Goal: Transaction & Acquisition: Book appointment/travel/reservation

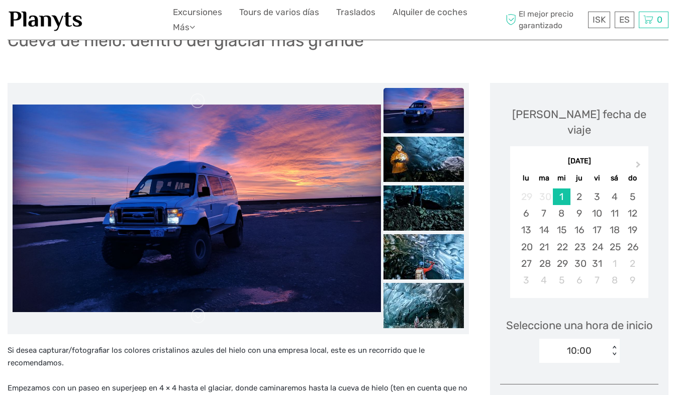
scroll to position [86, 0]
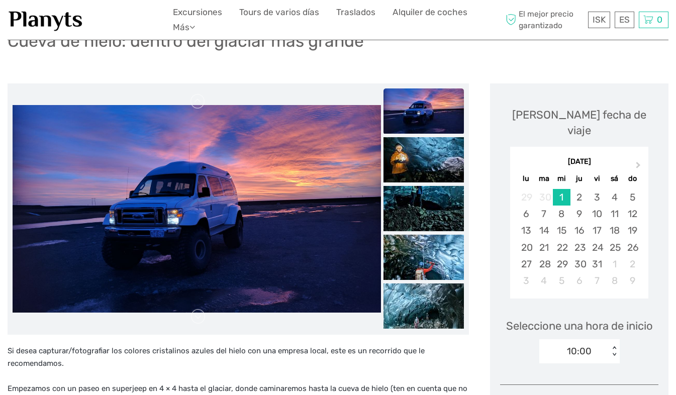
click at [419, 115] on img at bounding box center [423, 110] width 80 height 45
click at [420, 151] on img at bounding box center [423, 159] width 80 height 45
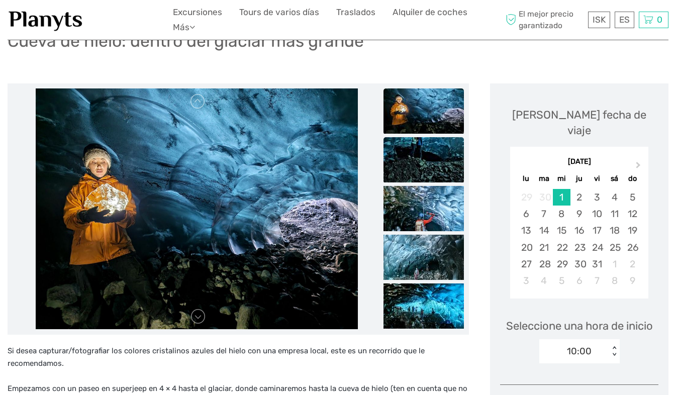
click at [424, 168] on img at bounding box center [423, 159] width 80 height 45
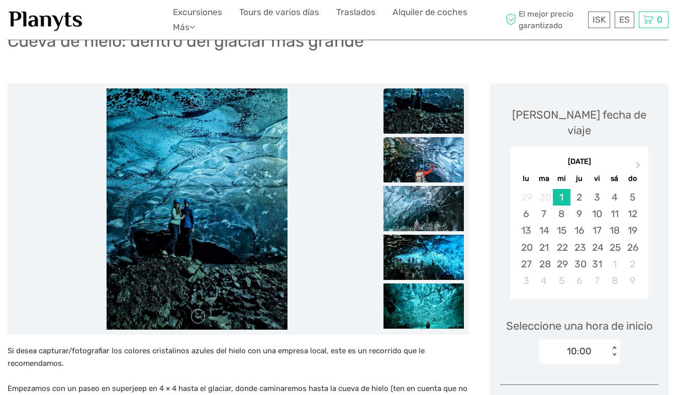
click at [424, 169] on img at bounding box center [423, 159] width 80 height 45
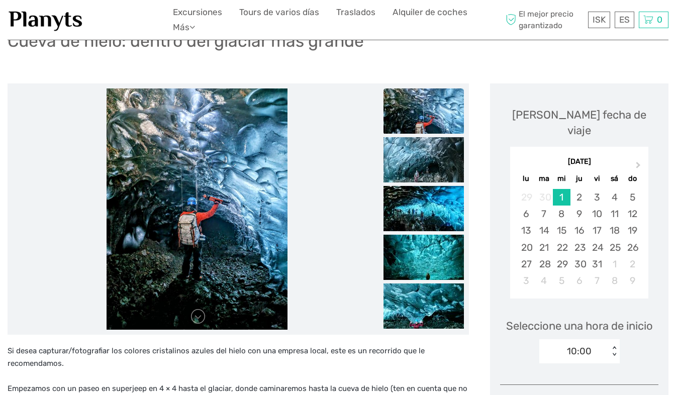
click at [424, 169] on img at bounding box center [423, 159] width 80 height 45
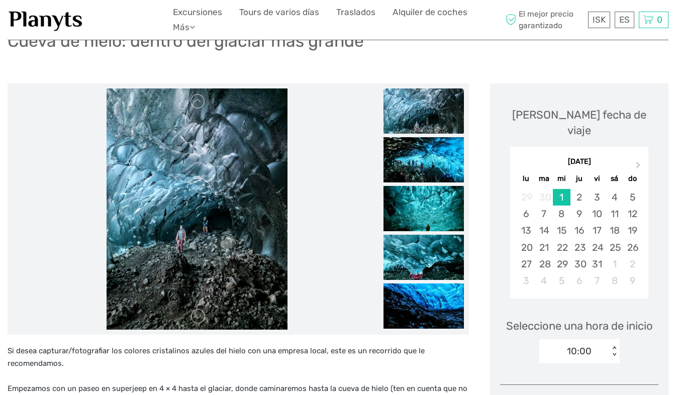
click at [424, 169] on img at bounding box center [423, 159] width 80 height 45
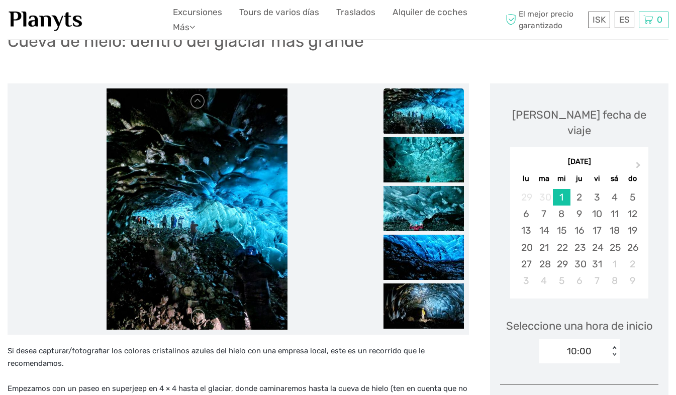
click at [424, 169] on img at bounding box center [423, 159] width 80 height 45
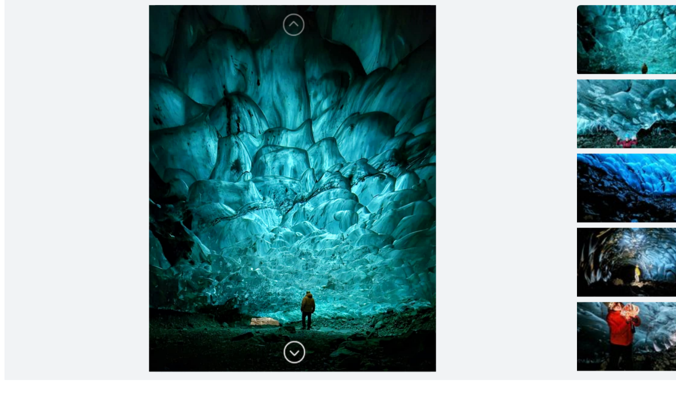
click at [198, 313] on link at bounding box center [198, 316] width 16 height 16
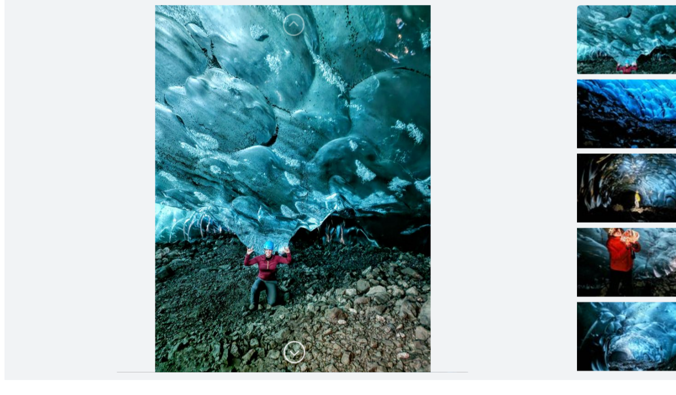
click at [198, 313] on link at bounding box center [198, 316] width 16 height 16
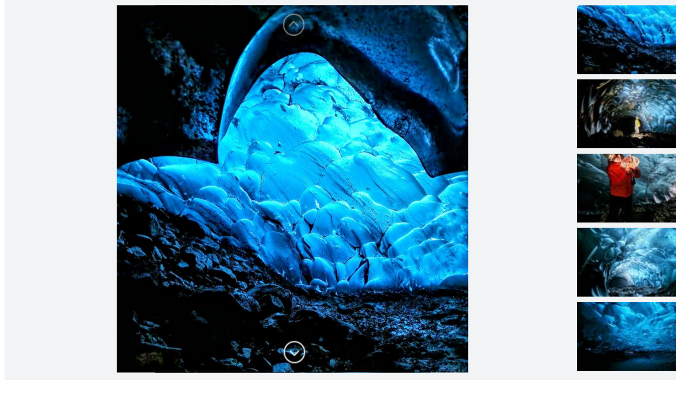
click at [198, 313] on link at bounding box center [198, 316] width 16 height 16
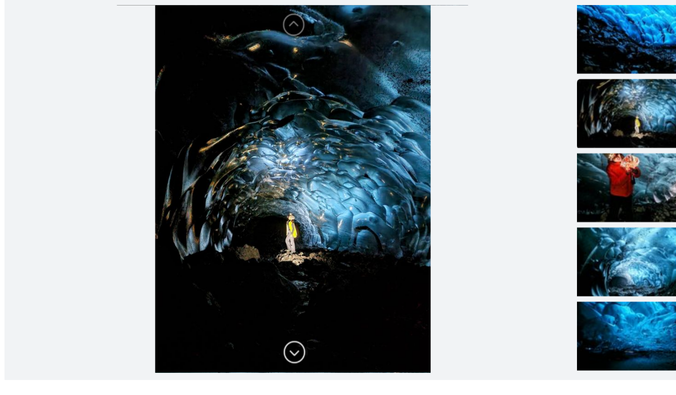
click at [198, 313] on link at bounding box center [198, 316] width 16 height 16
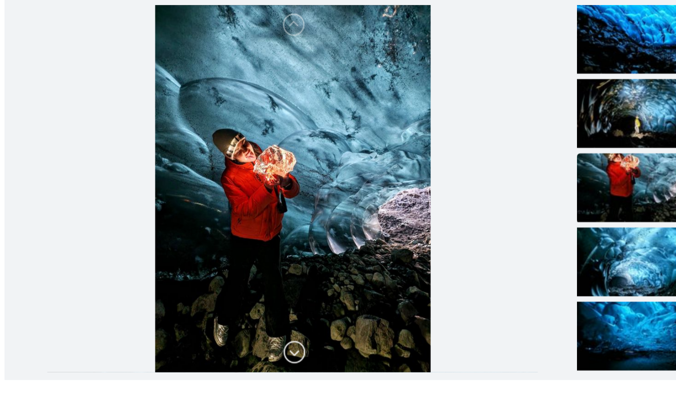
click at [198, 313] on link at bounding box center [198, 316] width 16 height 16
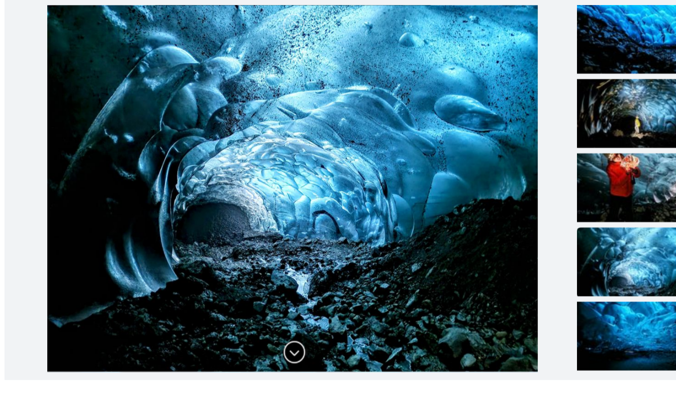
click at [198, 313] on link at bounding box center [198, 316] width 16 height 16
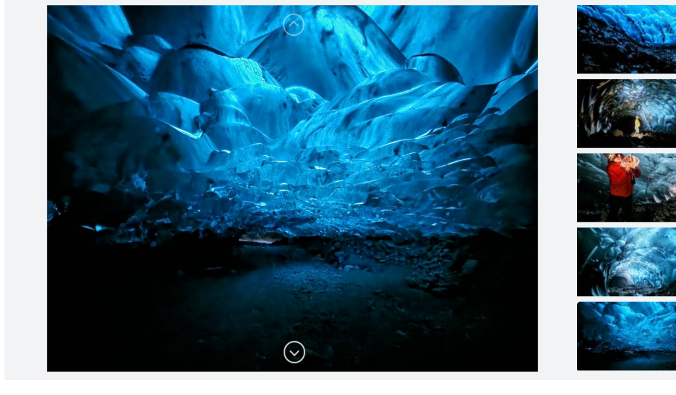
click at [198, 313] on link at bounding box center [198, 316] width 16 height 16
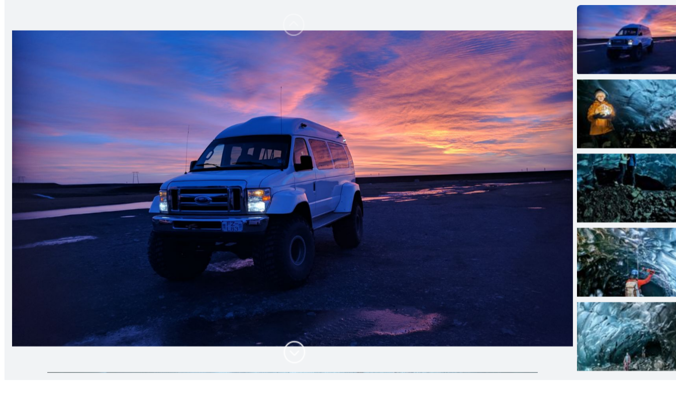
click at [198, 313] on link at bounding box center [198, 316] width 16 height 16
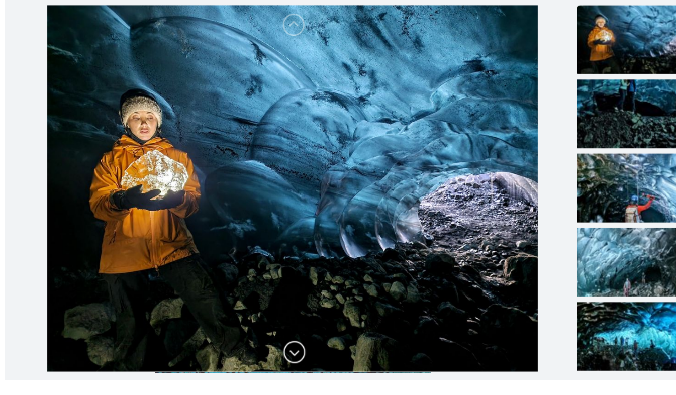
click at [198, 313] on link at bounding box center [198, 316] width 16 height 16
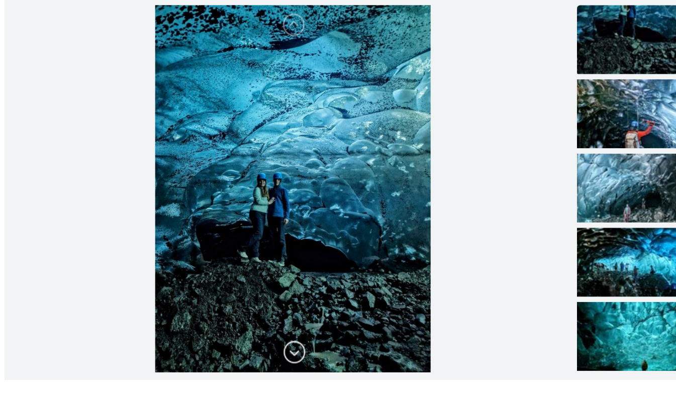
click at [201, 316] on link at bounding box center [198, 316] width 16 height 16
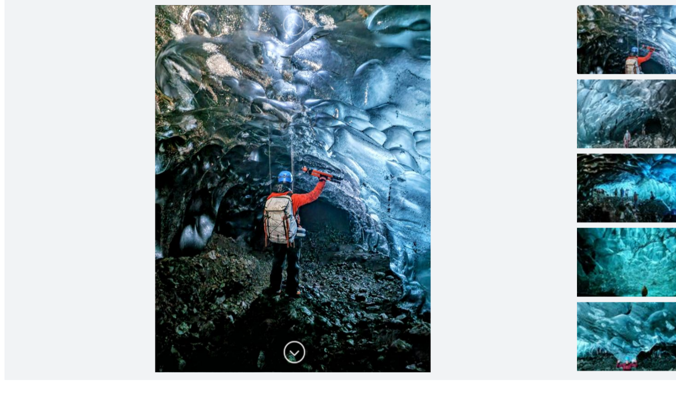
click at [201, 316] on link at bounding box center [198, 316] width 16 height 16
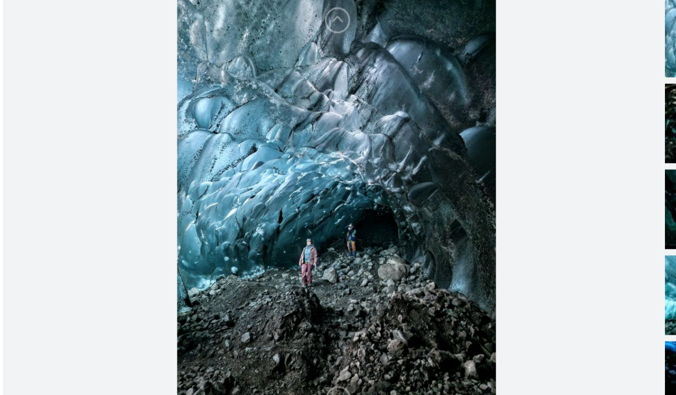
click at [176, 288] on img at bounding box center [196, 208] width 181 height 241
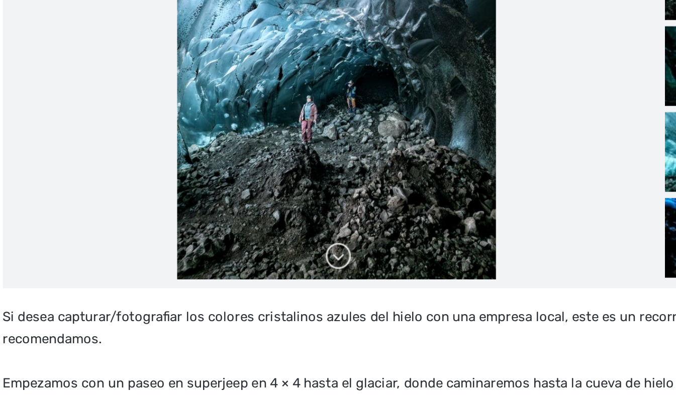
click at [199, 317] on link at bounding box center [198, 314] width 16 height 16
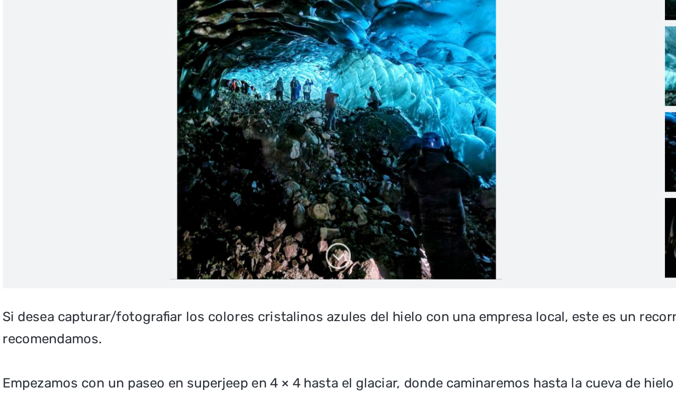
click at [199, 317] on link at bounding box center [198, 314] width 16 height 16
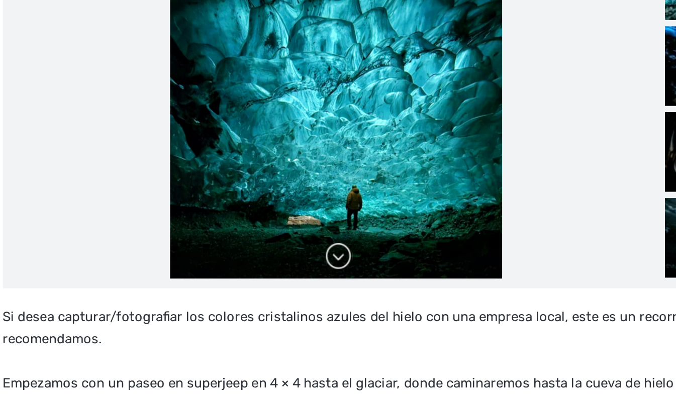
click at [199, 317] on link at bounding box center [198, 314] width 16 height 16
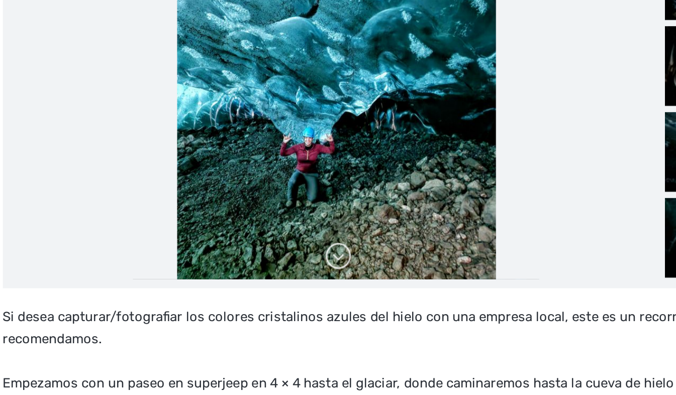
click at [199, 317] on link at bounding box center [198, 314] width 16 height 16
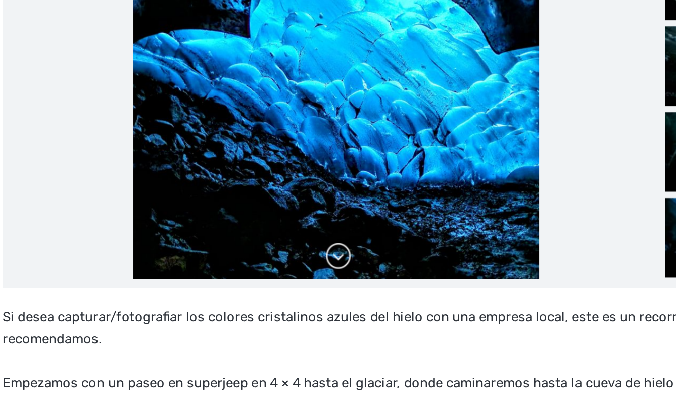
click at [199, 317] on link at bounding box center [198, 314] width 16 height 16
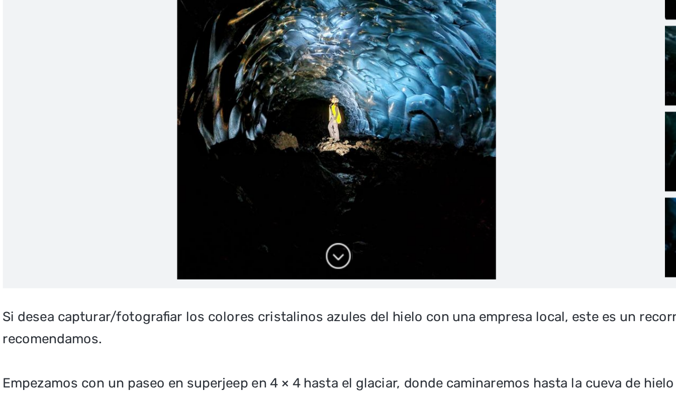
click at [199, 317] on link at bounding box center [198, 314] width 16 height 16
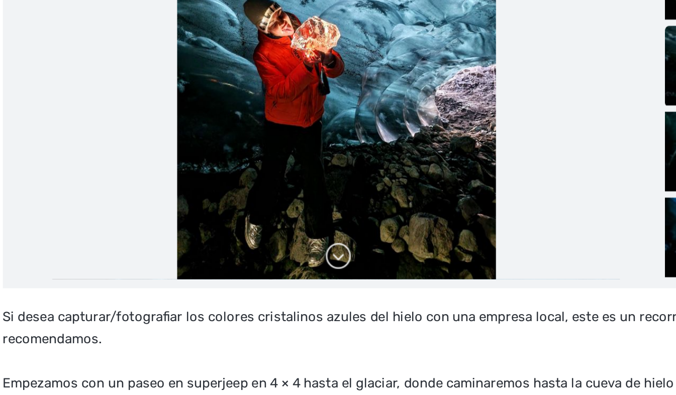
click at [199, 317] on link at bounding box center [198, 314] width 16 height 16
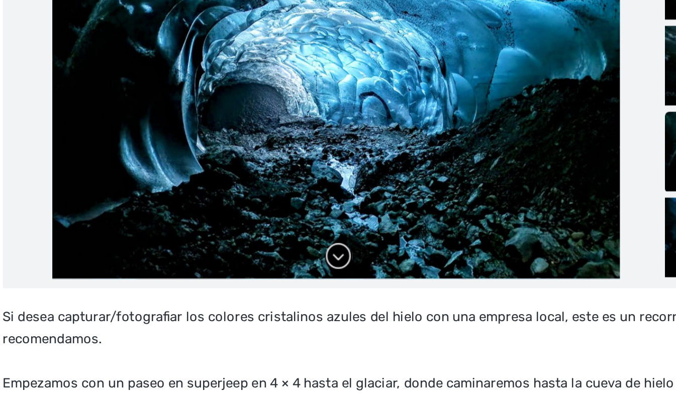
click at [199, 317] on link at bounding box center [198, 314] width 16 height 16
